Goal: Find specific page/section: Find specific page/section

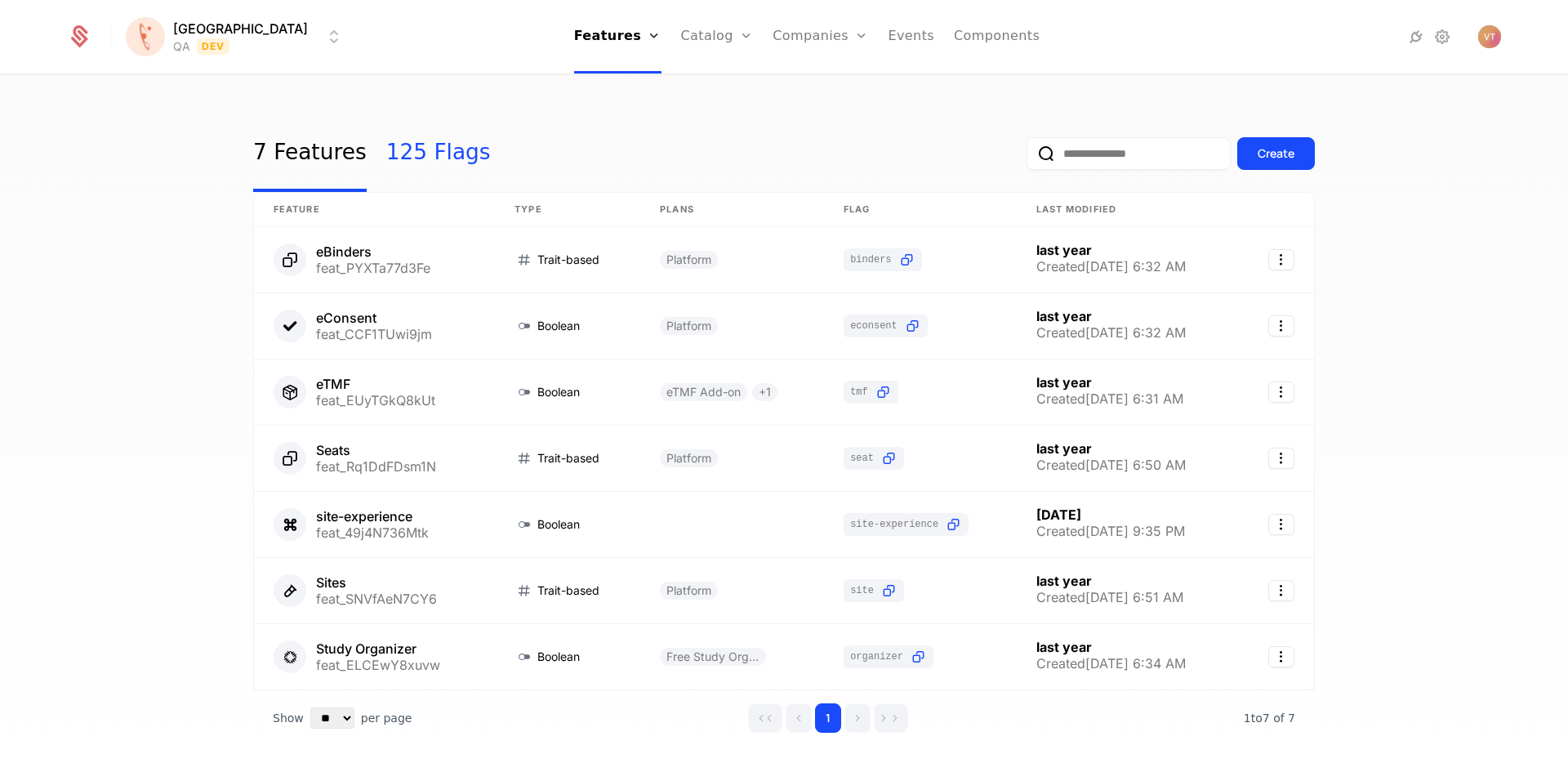
click at [438, 161] on link "125 Flags" at bounding box center [438, 153] width 105 height 77
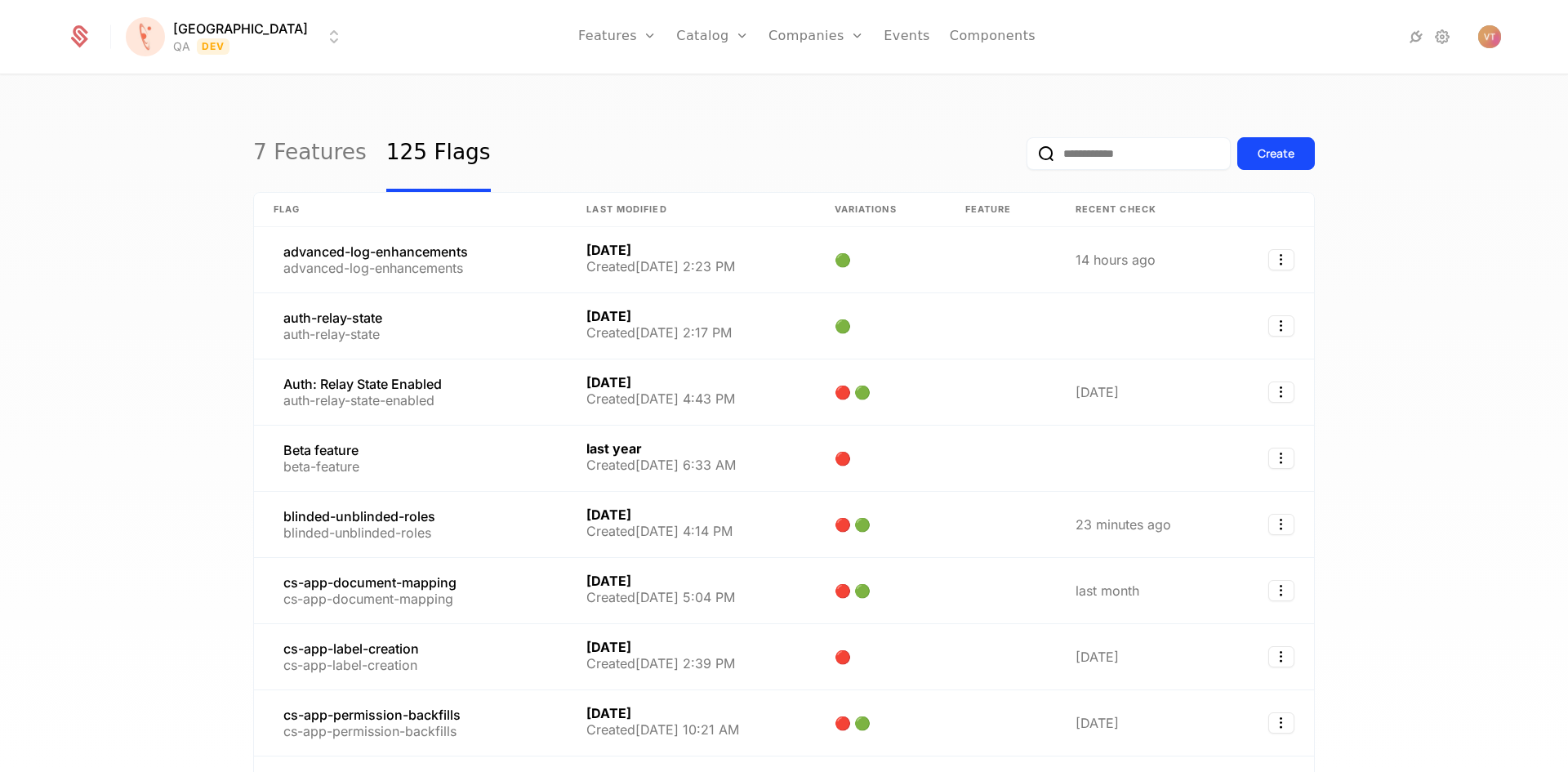
click at [1111, 157] on input "email" at bounding box center [1129, 153] width 204 height 33
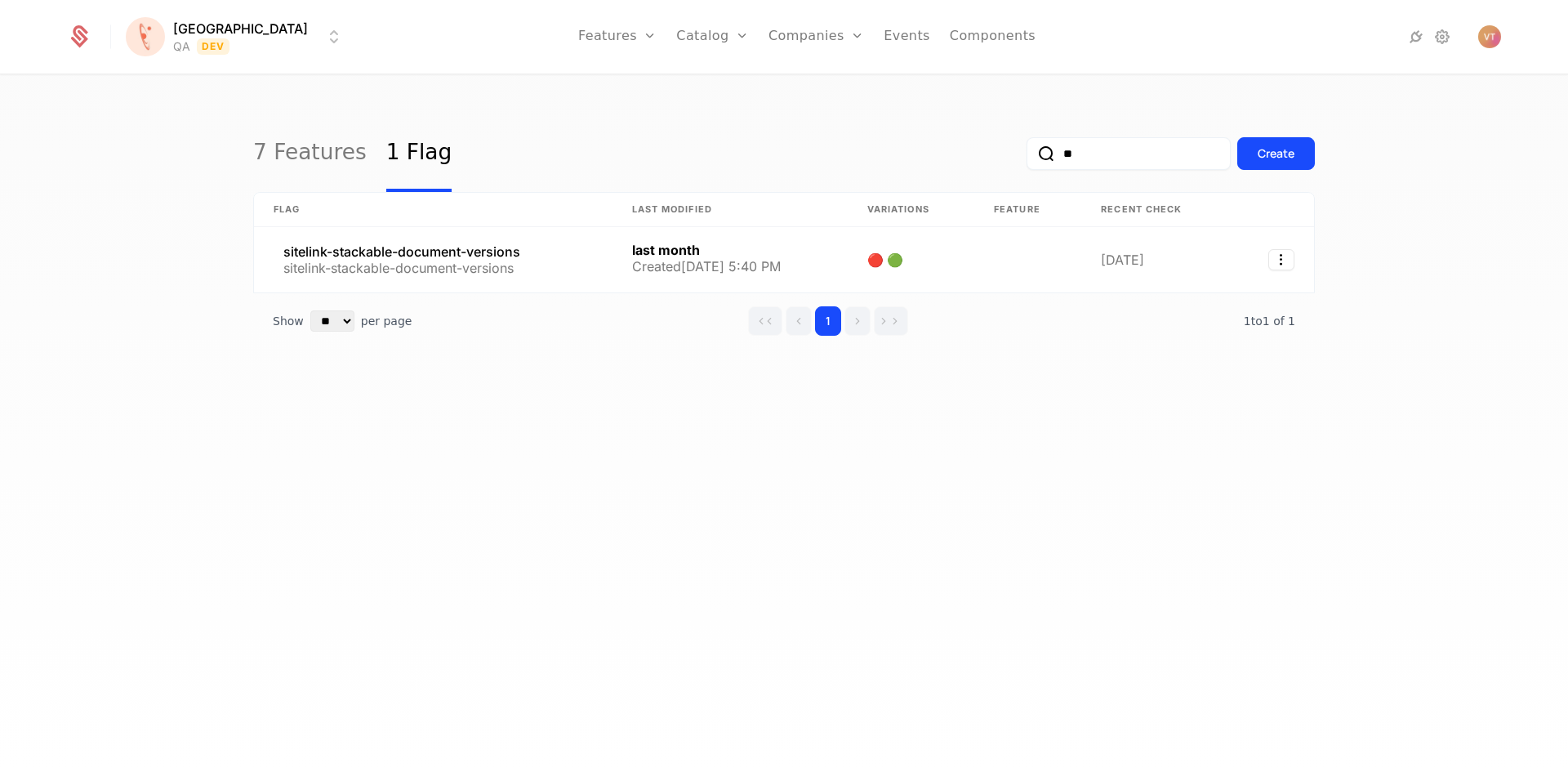
type input "*"
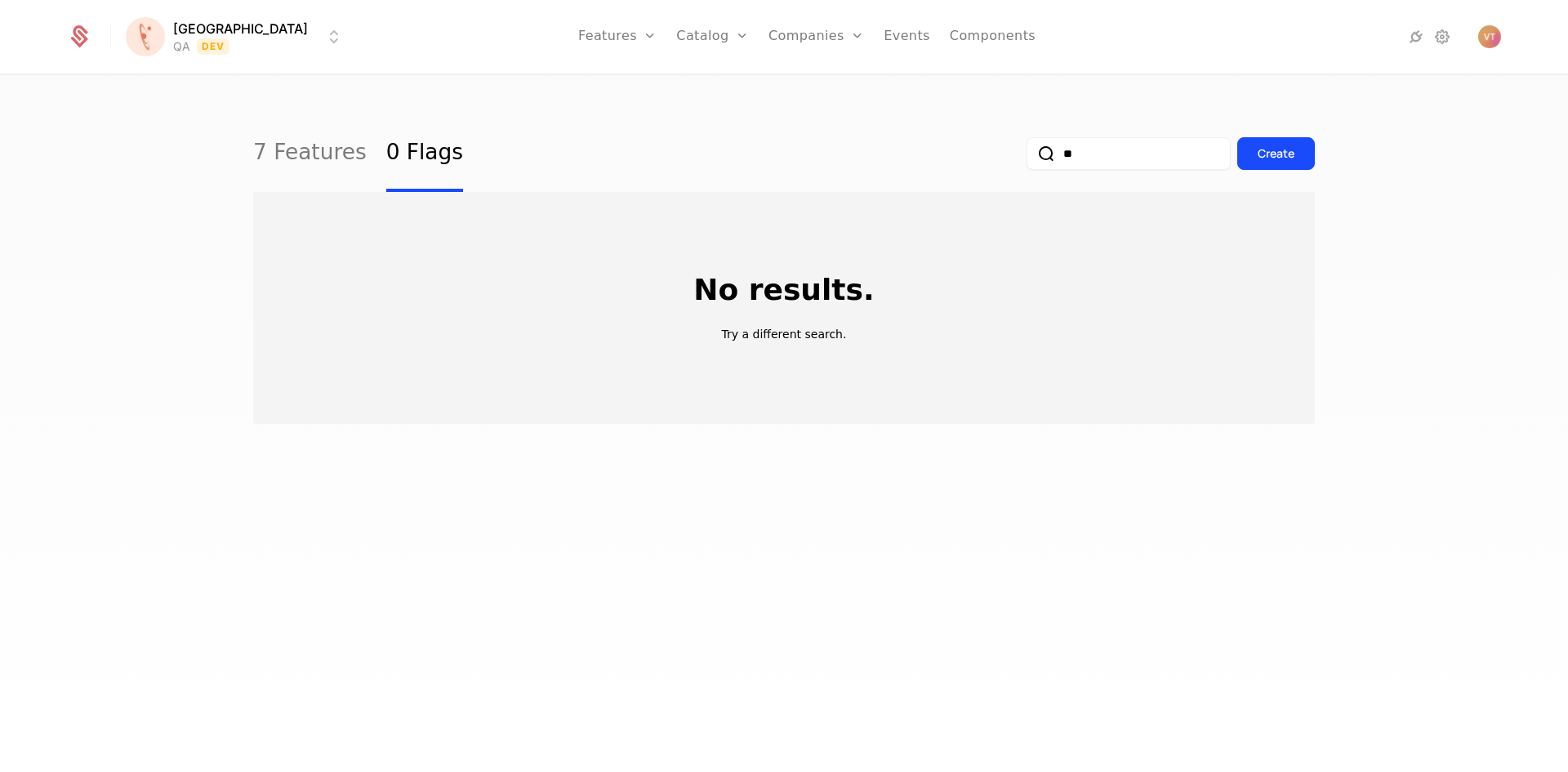
type input "*"
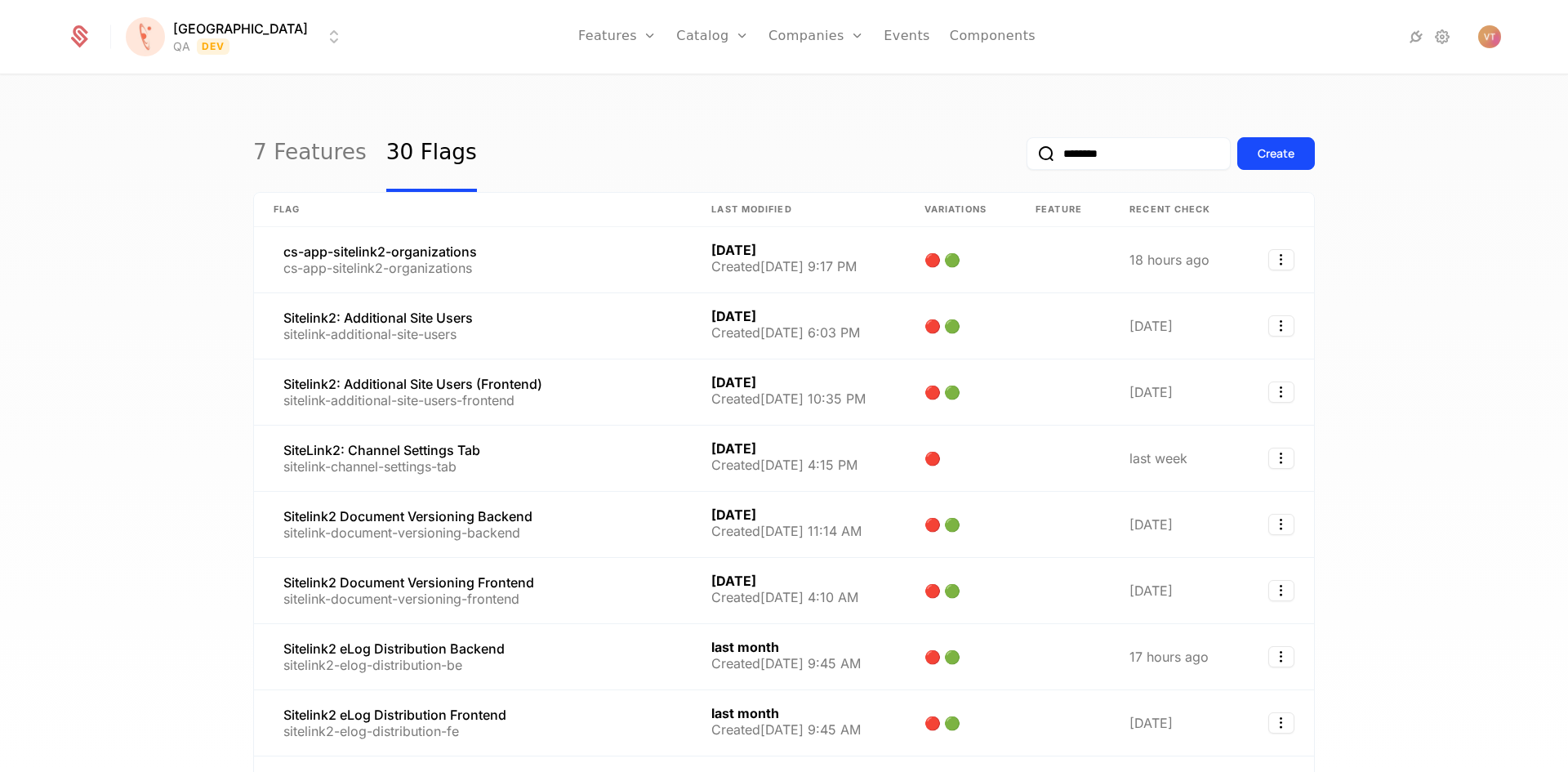
type input "********"
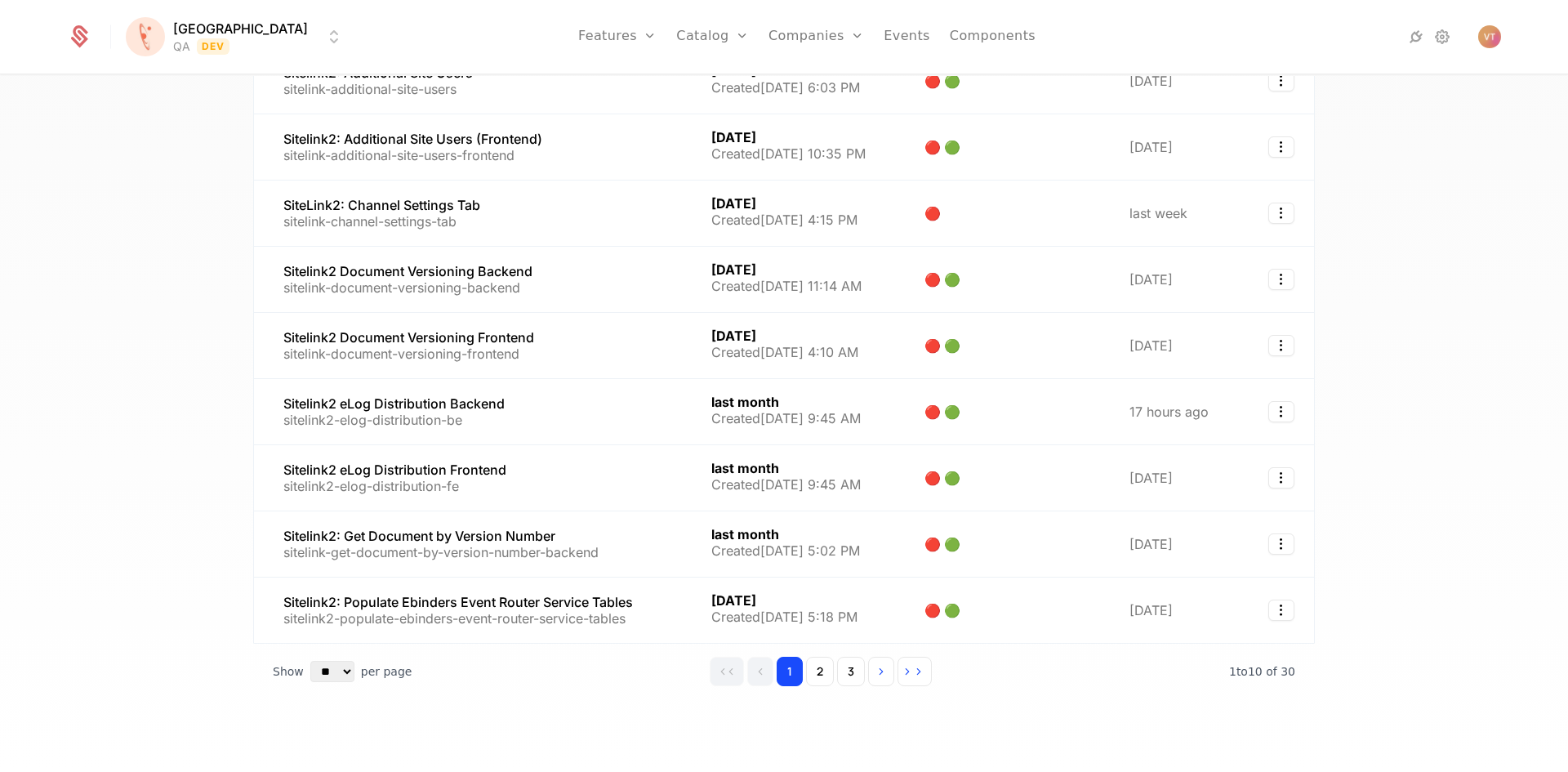
scroll to position [254, 0]
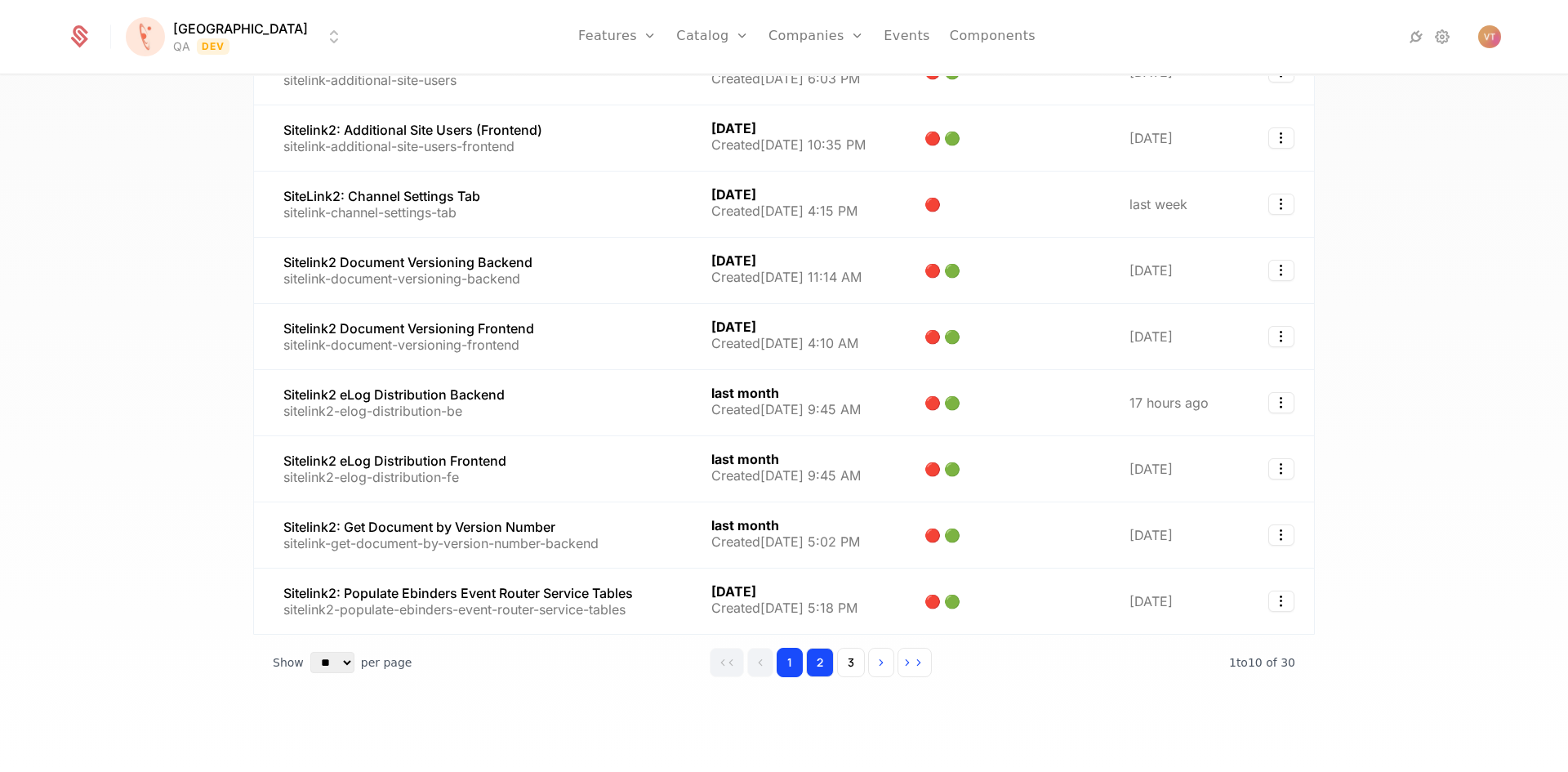
click at [814, 670] on button "2" at bounding box center [820, 662] width 27 height 29
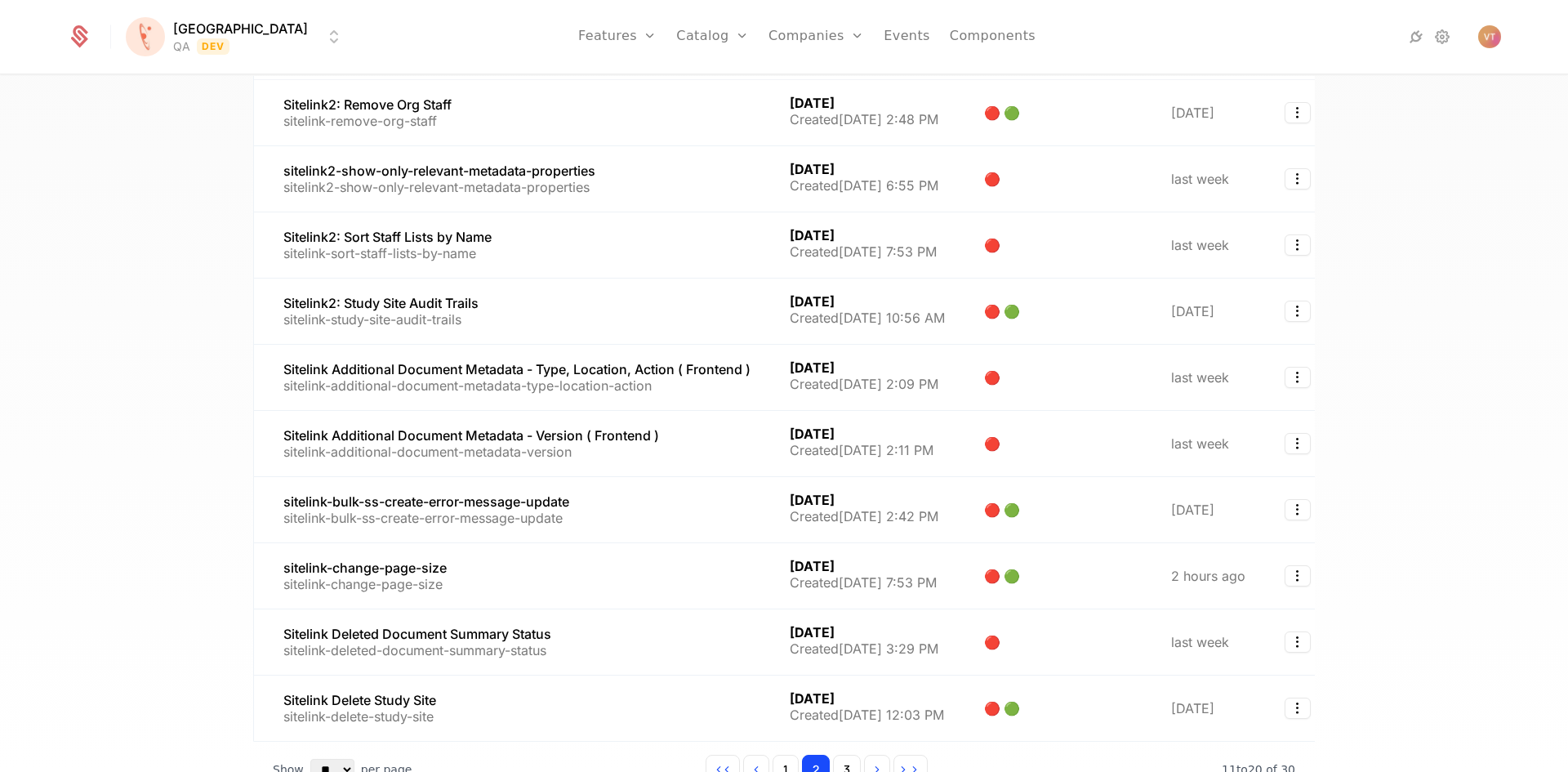
scroll to position [266, 0]
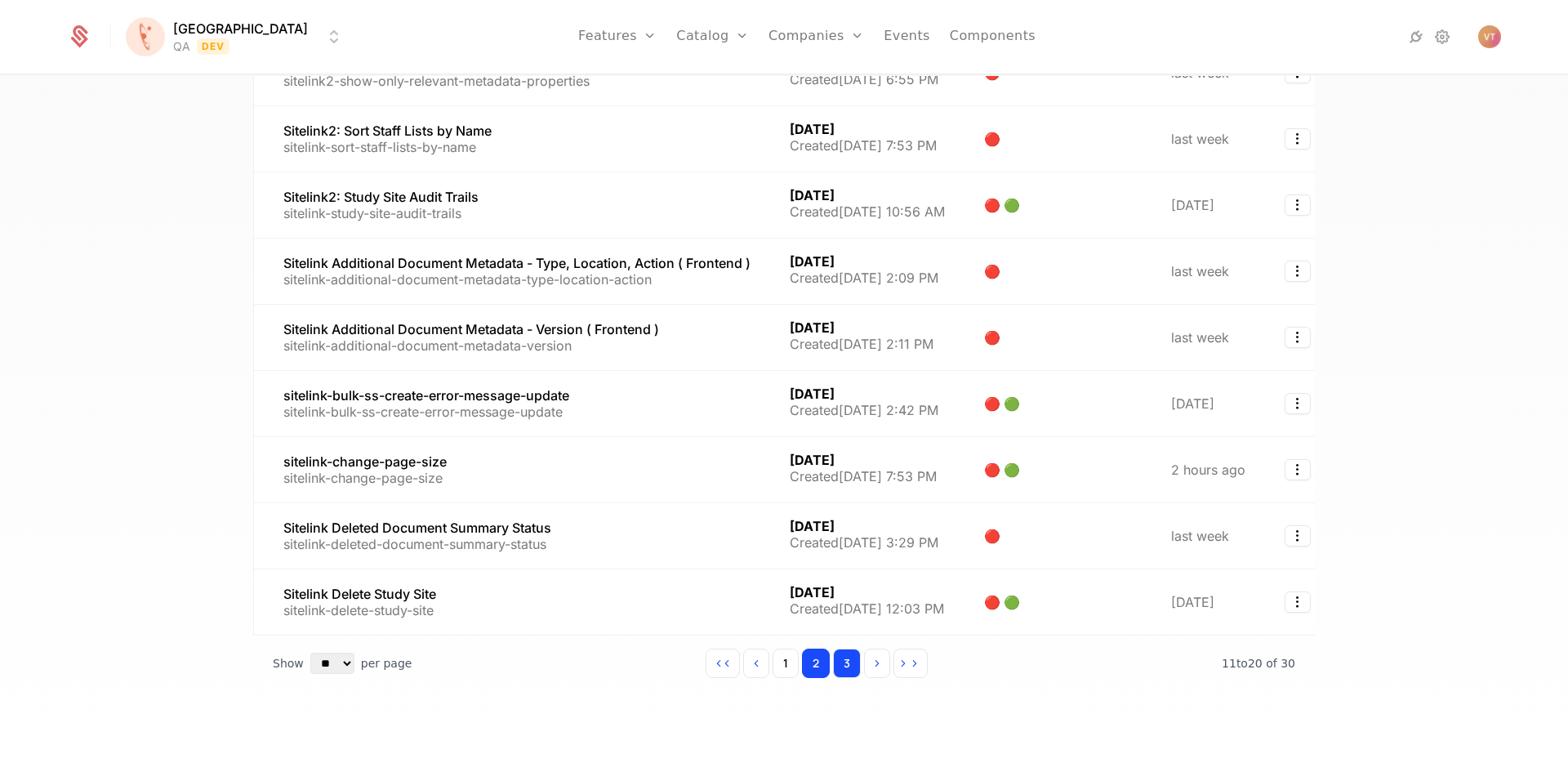
click at [837, 667] on button "3" at bounding box center [847, 663] width 27 height 29
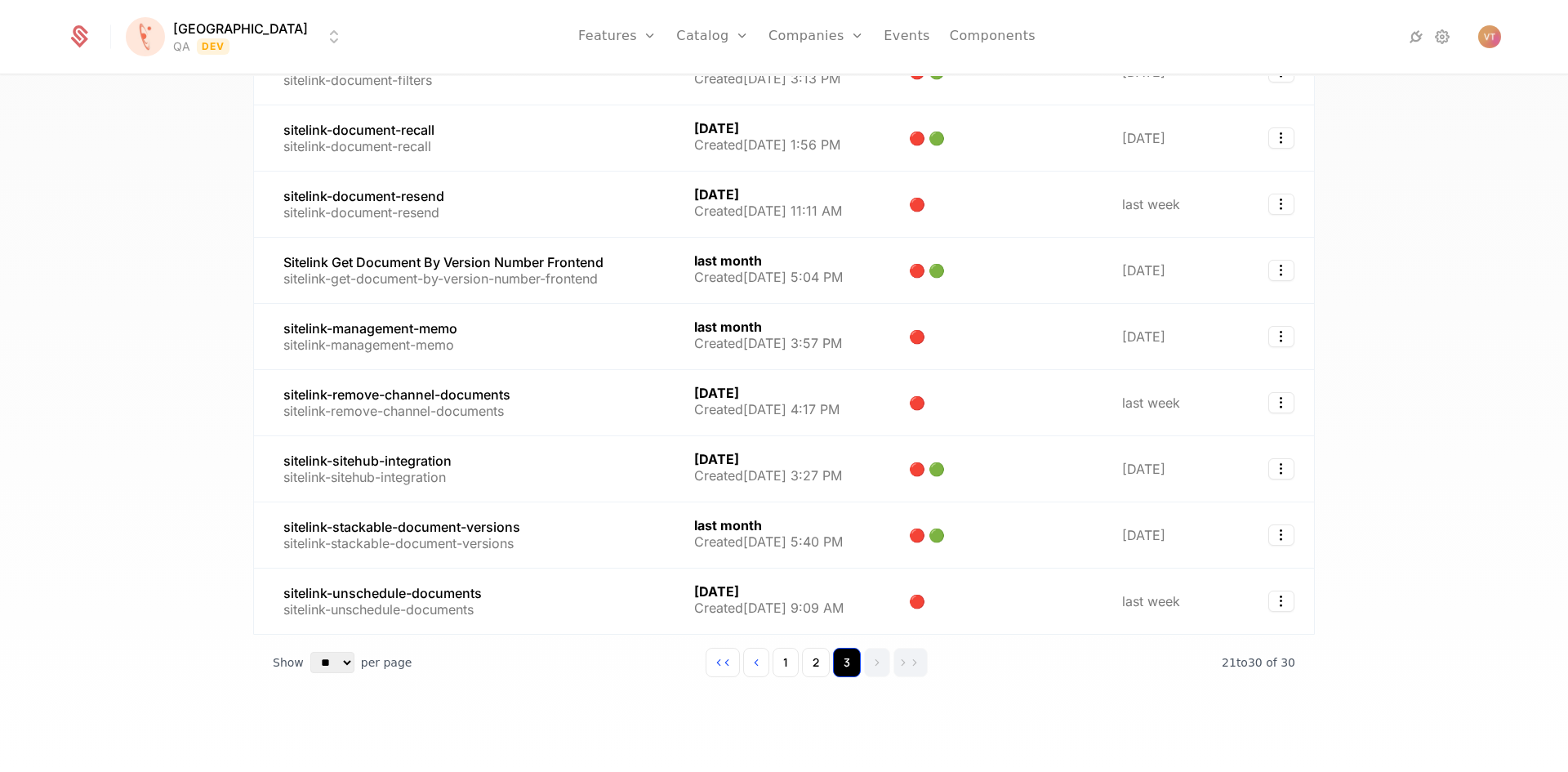
scroll to position [254, 0]
click at [812, 670] on button "2" at bounding box center [816, 662] width 27 height 29
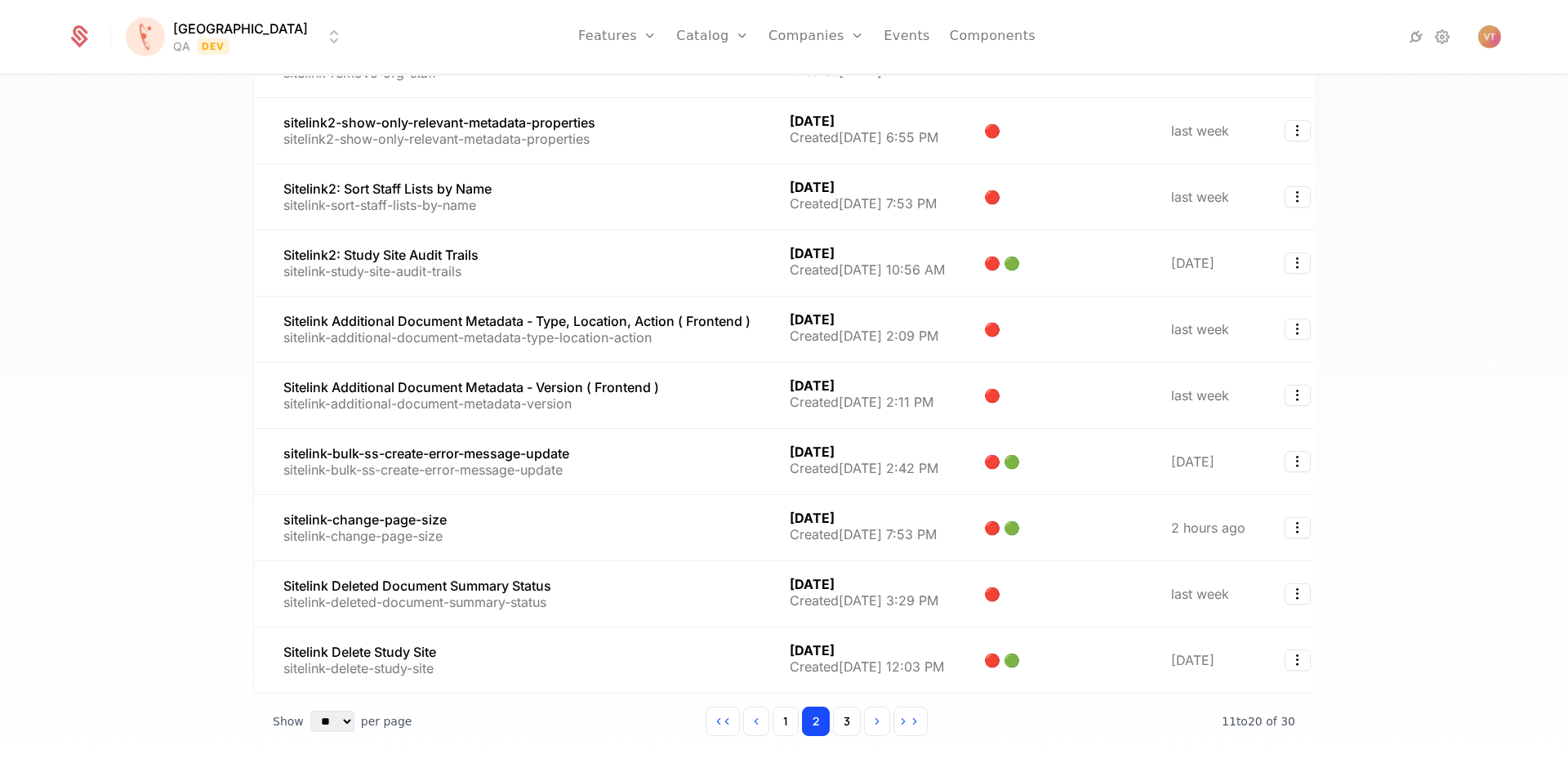
scroll to position [230, 0]
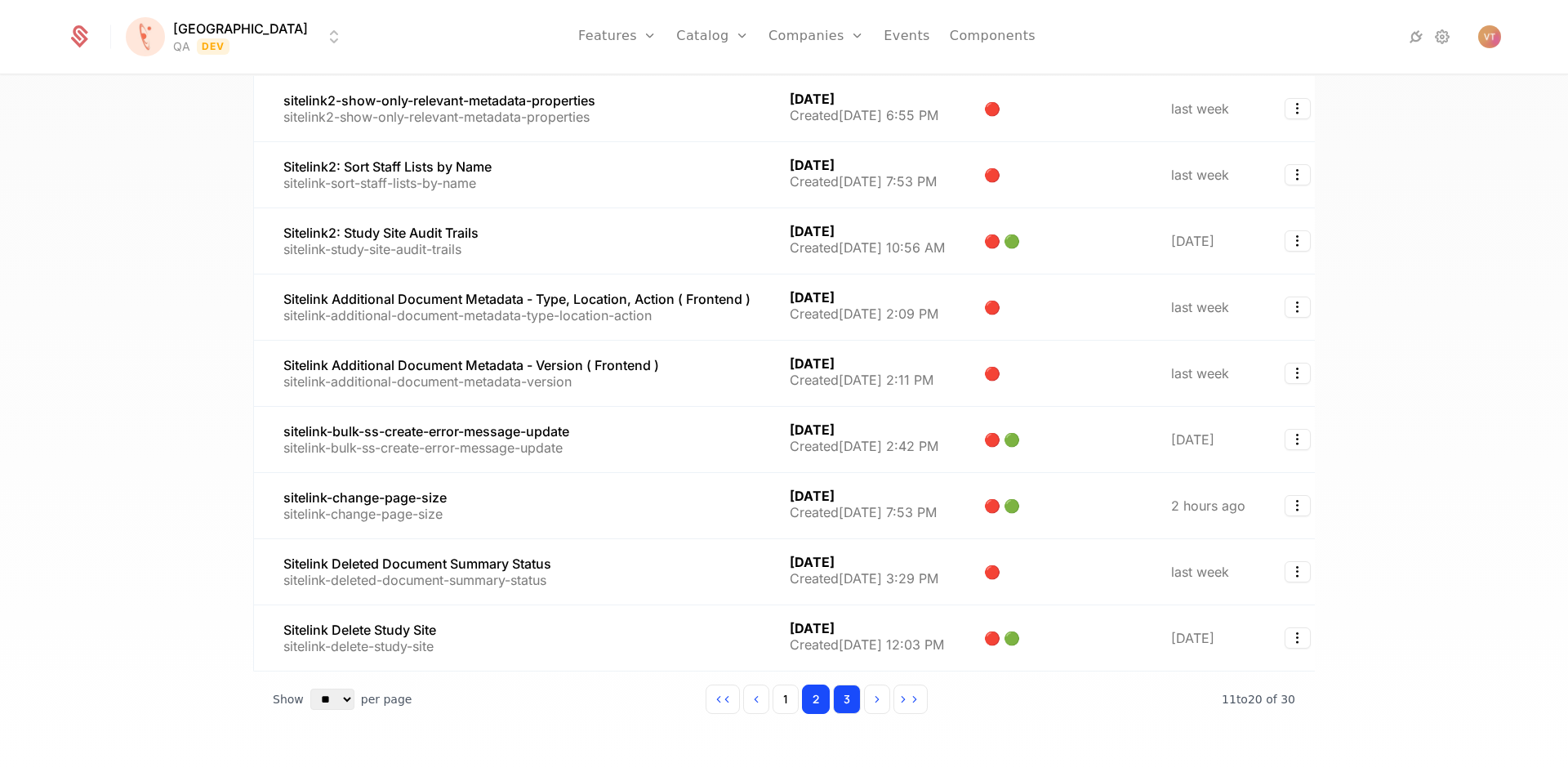
click at [842, 710] on button "3" at bounding box center [847, 699] width 27 height 29
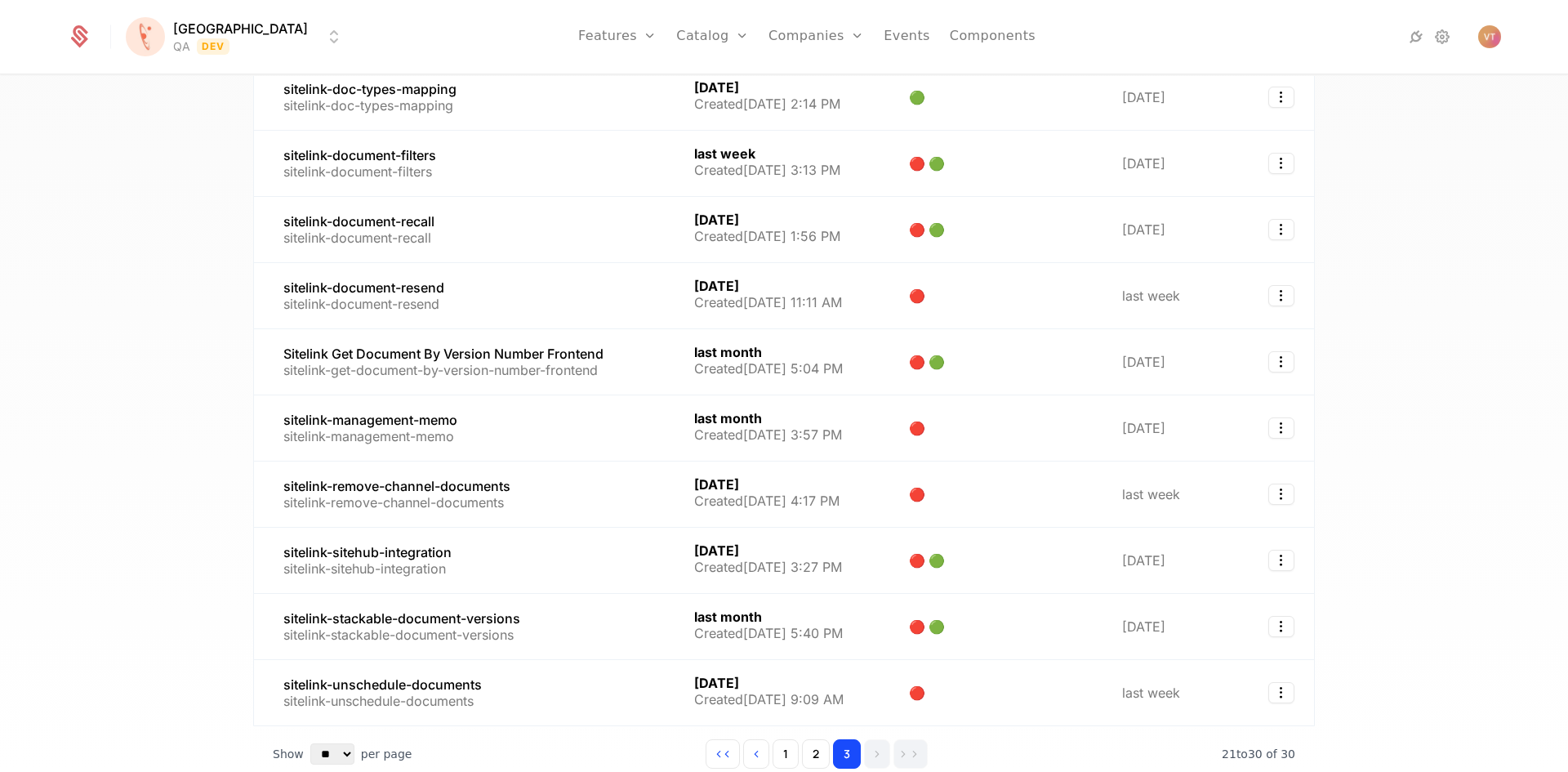
scroll to position [158, 0]
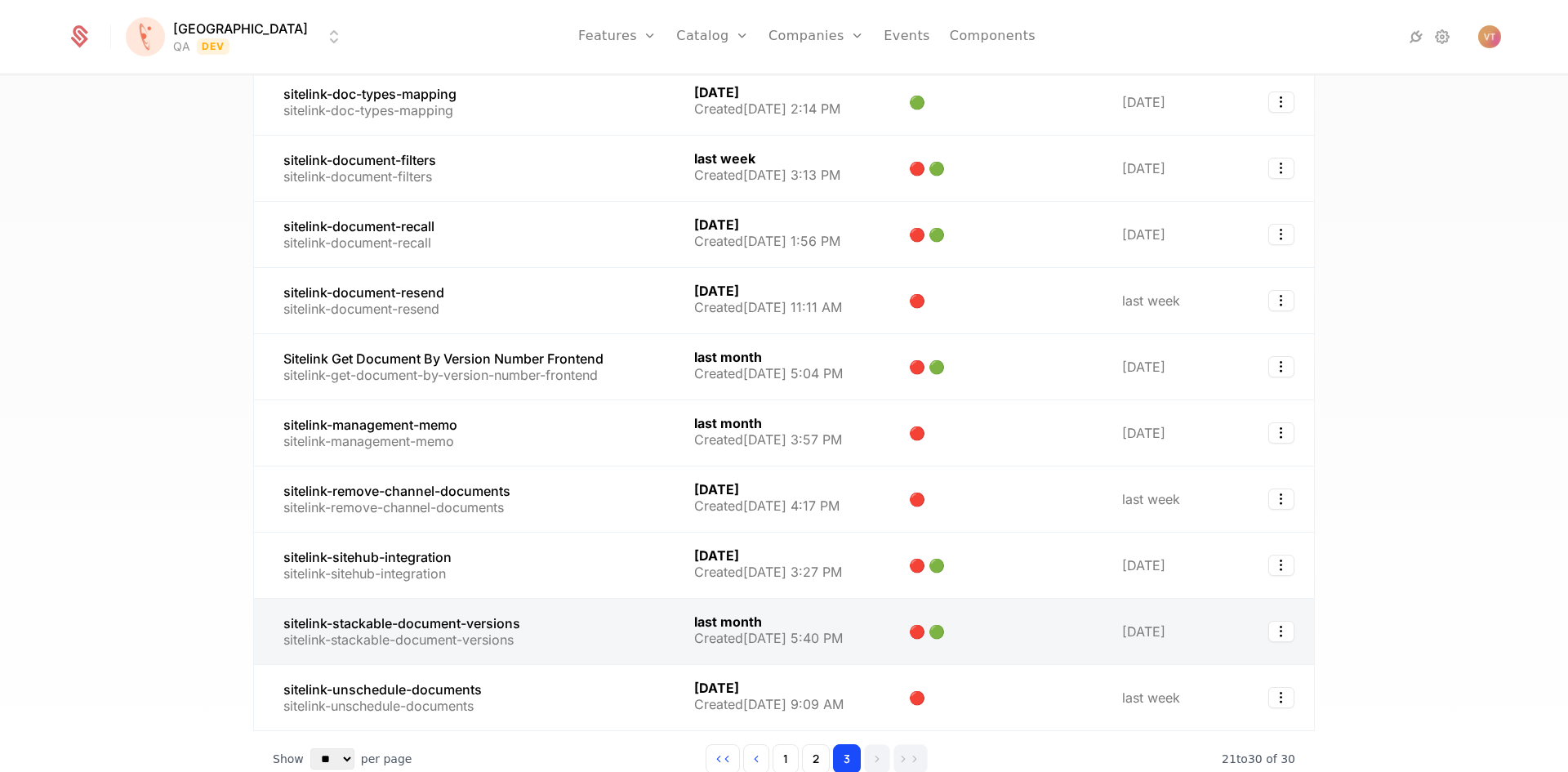
click at [494, 638] on link at bounding box center [464, 631] width 421 height 66
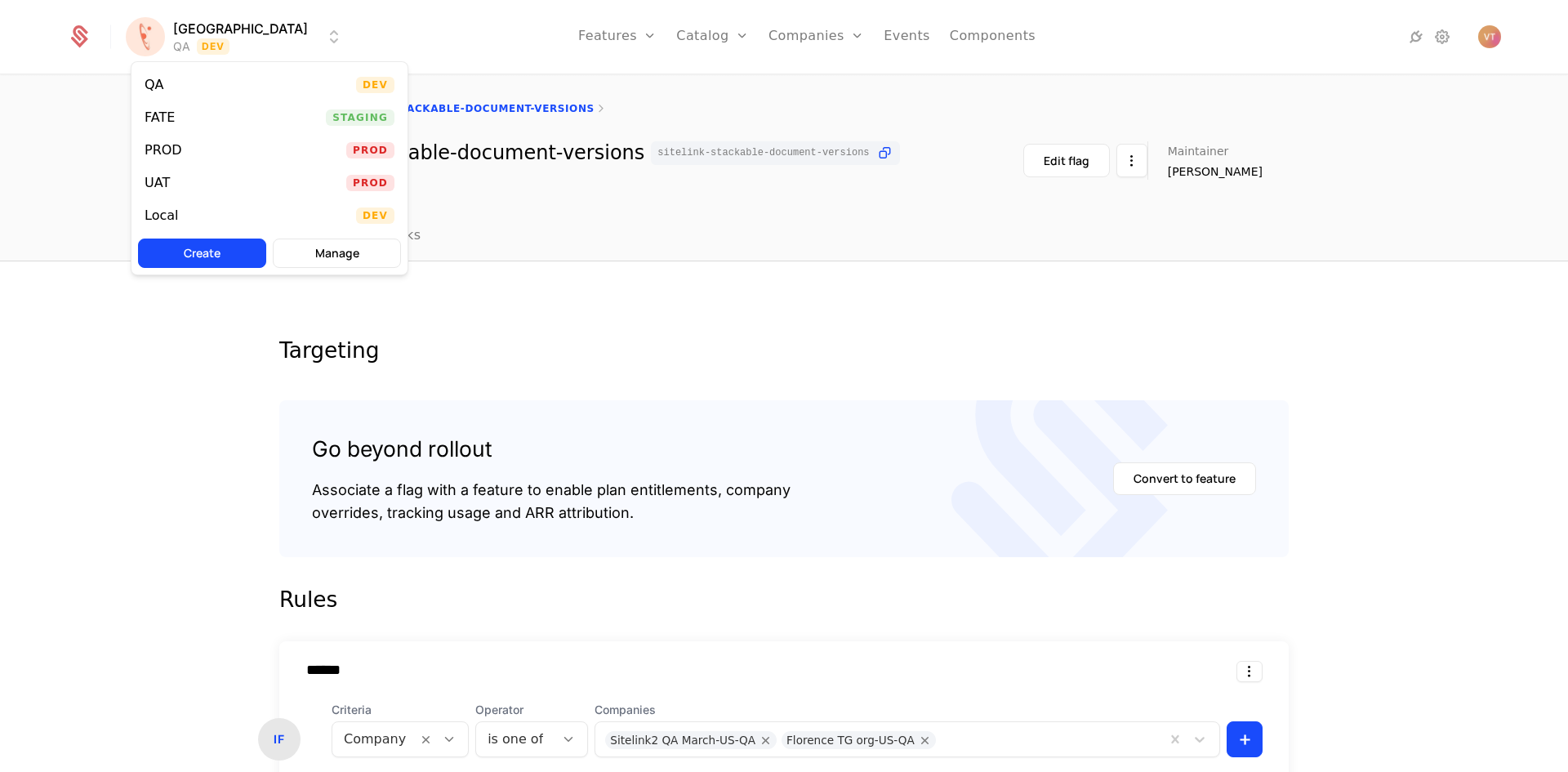
click at [257, 43] on html "[PERSON_NAME] QA Dev Features Features Flags Catalog Plans Add Ons Credits Conf…" at bounding box center [784, 386] width 1568 height 772
click at [198, 113] on div "FATE Staging" at bounding box center [269, 118] width 276 height 33
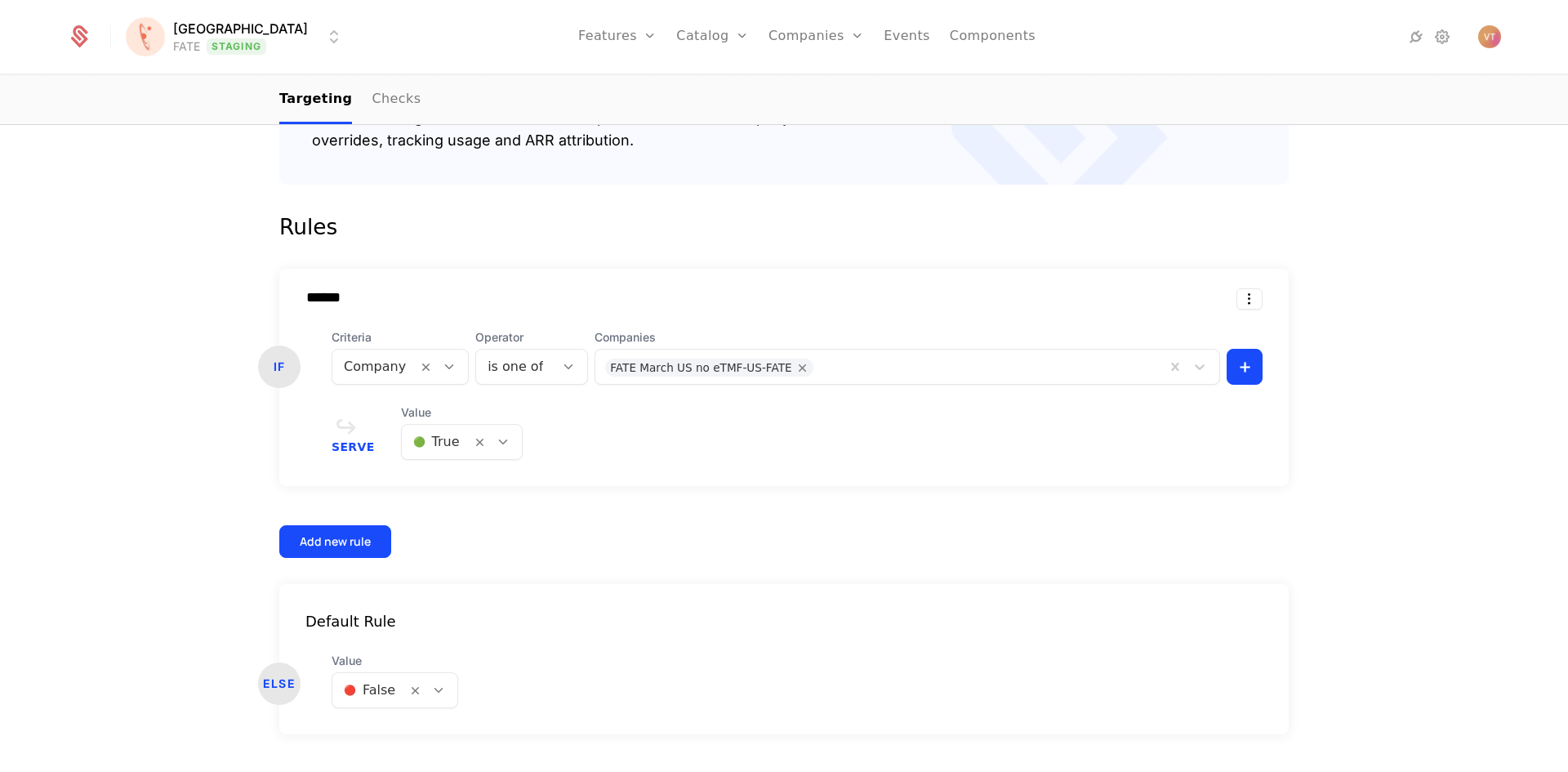
scroll to position [412, 0]
